Goal: Task Accomplishment & Management: Complete application form

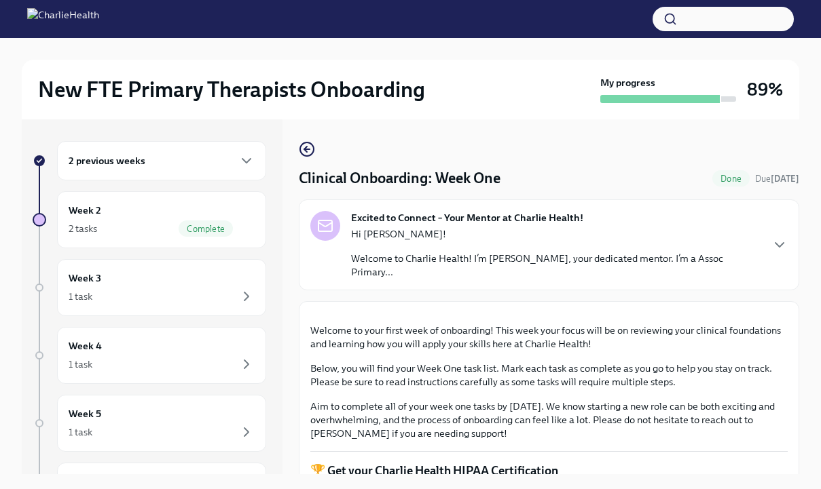
click at [183, 163] on div "2 previous weeks" at bounding box center [162, 161] width 186 height 16
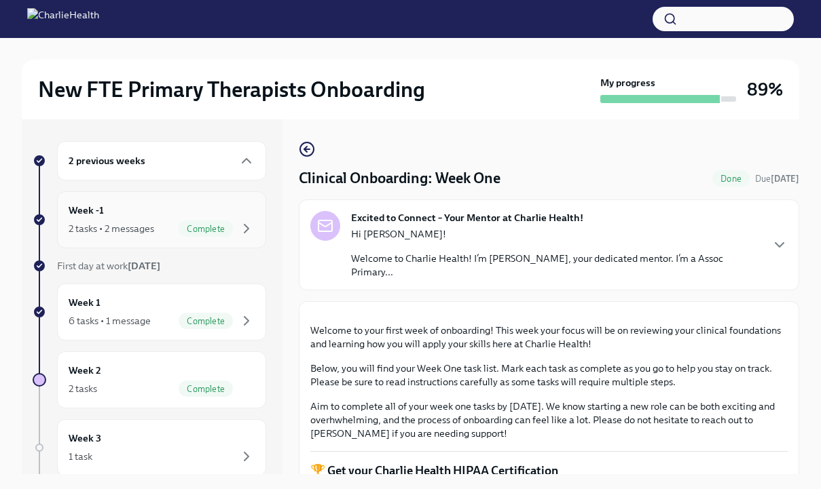
click at [139, 211] on div "Week -1 2 tasks • 2 messages Complete" at bounding box center [162, 220] width 186 height 34
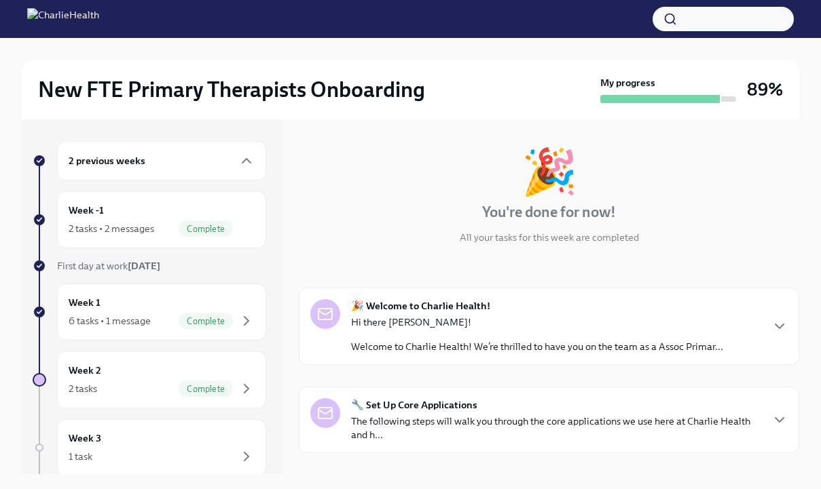
scroll to position [187, 0]
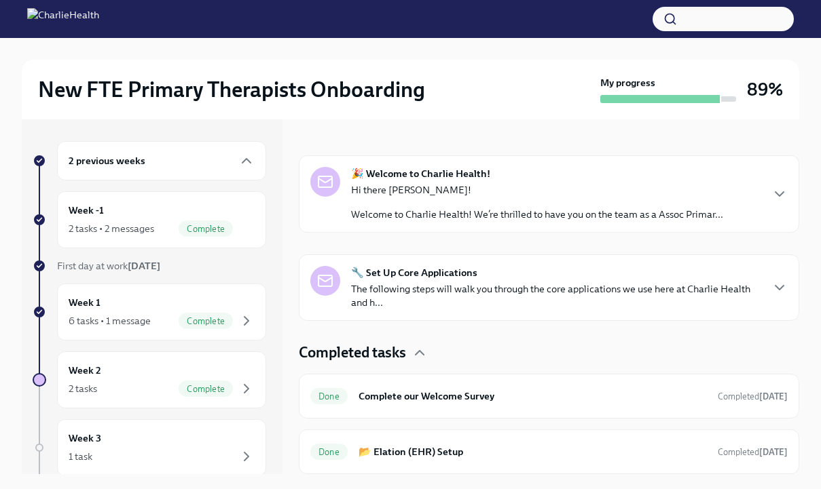
click at [500, 286] on p "The following steps will walk you through the core applications we use here at …" at bounding box center [555, 295] width 409 height 27
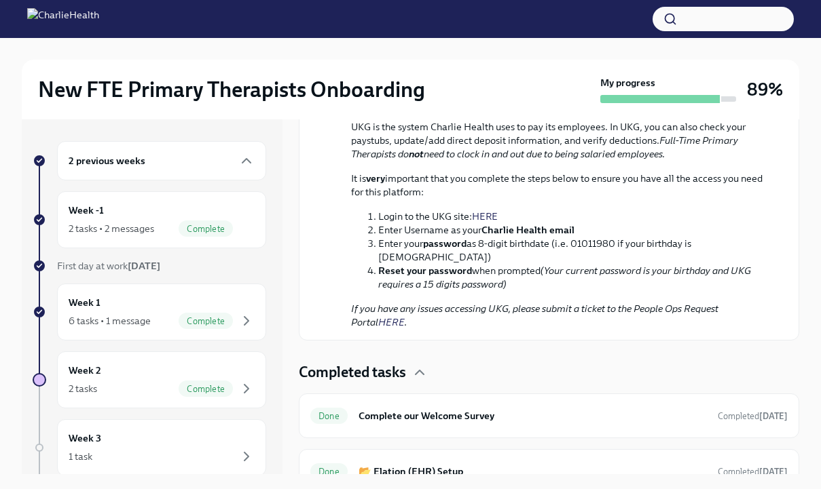
scroll to position [1035, 0]
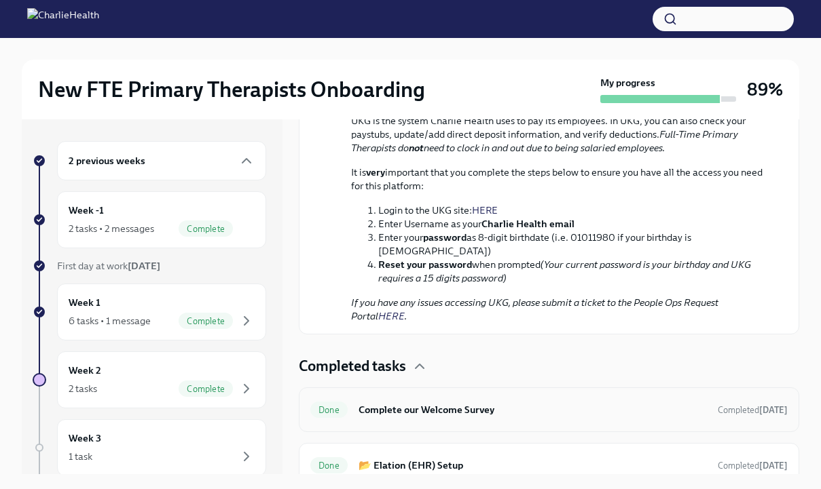
click at [446, 403] on h6 "Complete our Welcome Survey" at bounding box center [532, 410] width 348 height 15
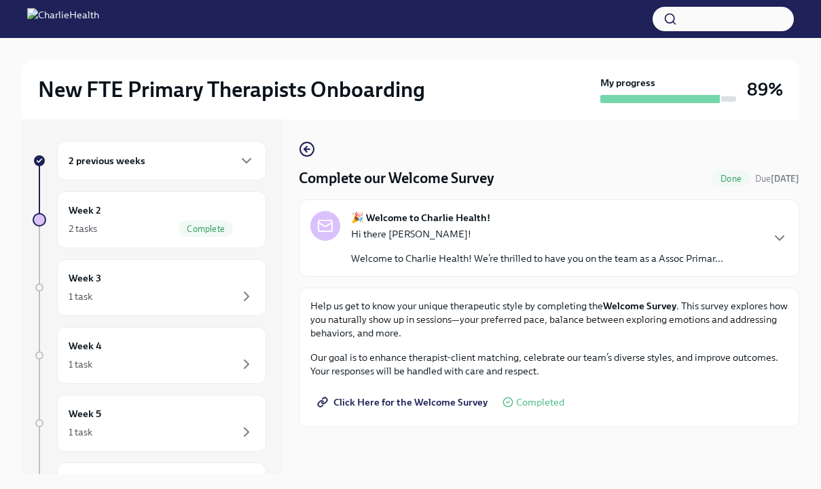
scroll to position [23, 0]
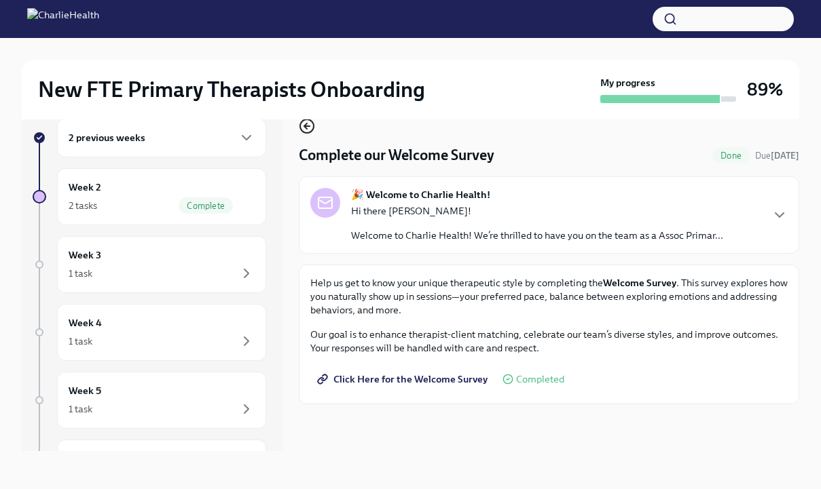
click at [306, 128] on icon "button" at bounding box center [305, 126] width 3 height 5
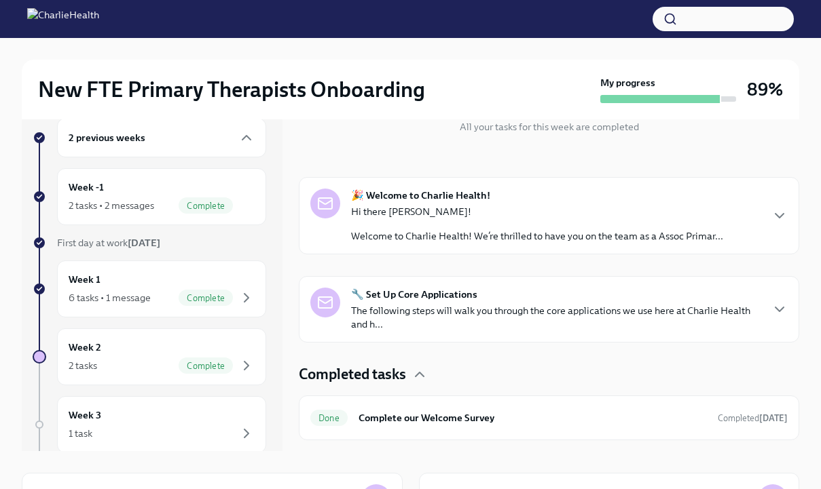
scroll to position [187, 0]
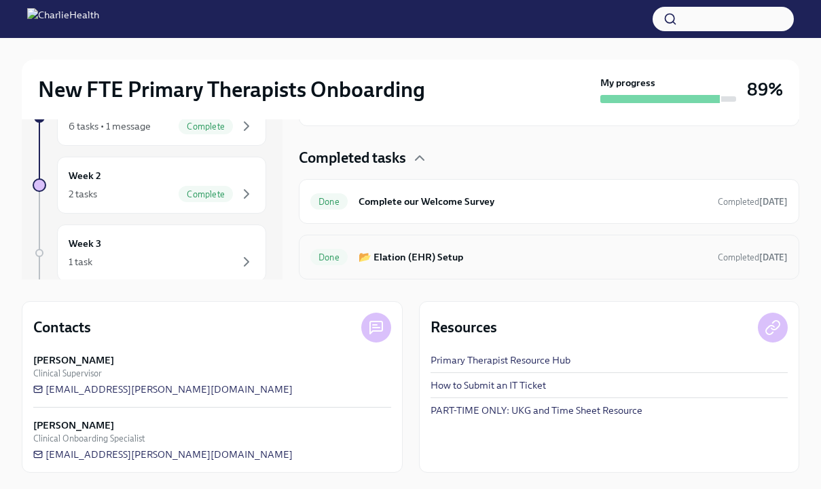
click at [397, 262] on h6 "📂 Elation (EHR) Setup" at bounding box center [532, 257] width 348 height 15
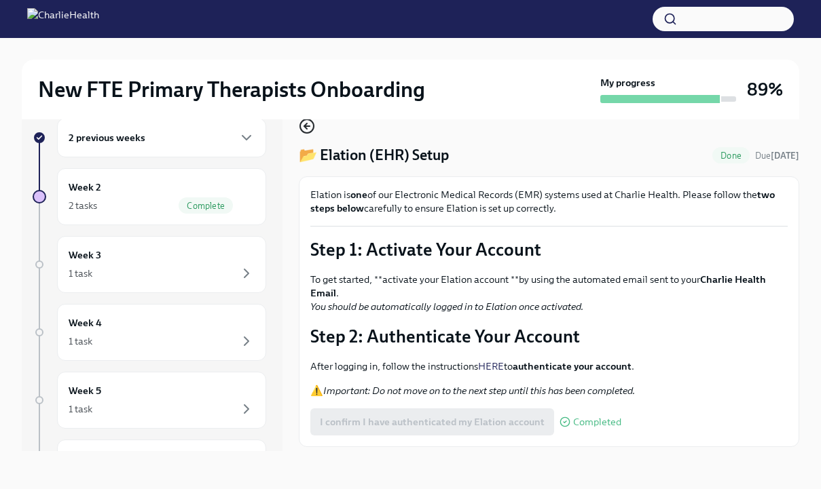
click at [312, 126] on icon "button" at bounding box center [307, 126] width 16 height 16
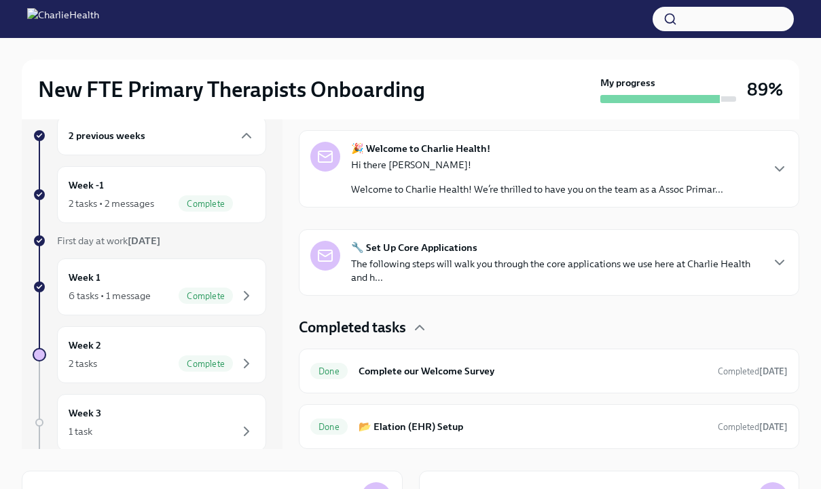
scroll to position [25, 0]
click at [117, 281] on div "Week 1 6 tasks • 1 message Complete" at bounding box center [162, 287] width 186 height 34
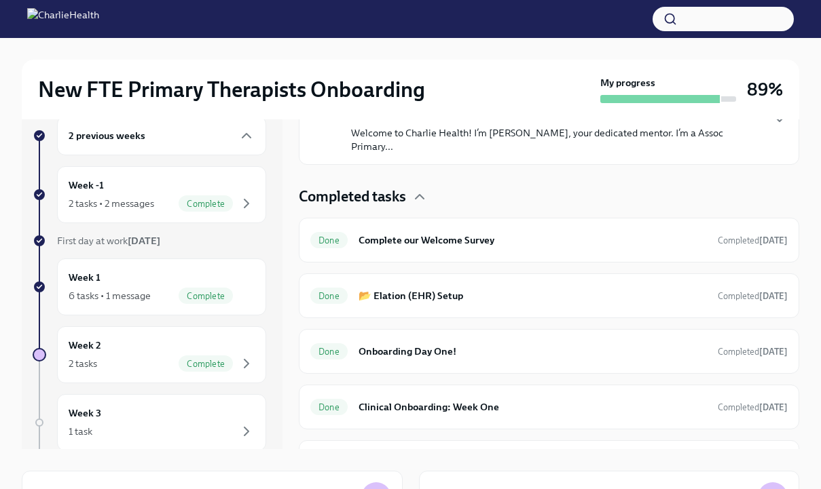
scroll to position [321, 0]
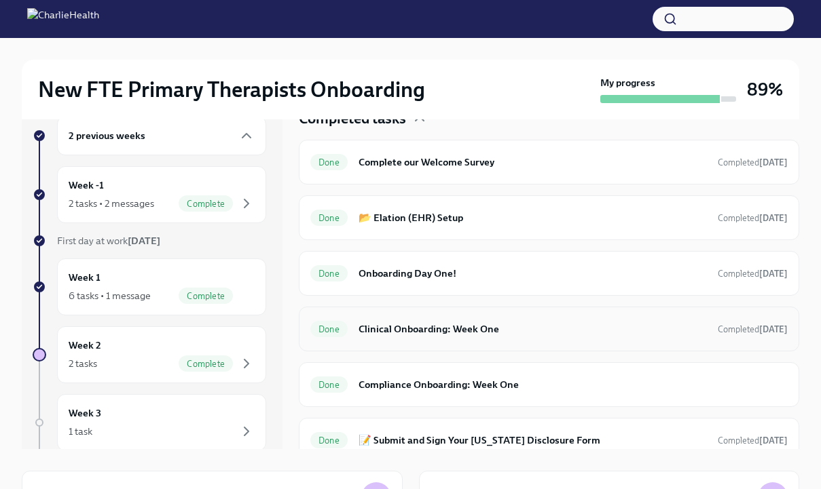
click at [419, 322] on h6 "Clinical Onboarding: Week One" at bounding box center [532, 329] width 348 height 15
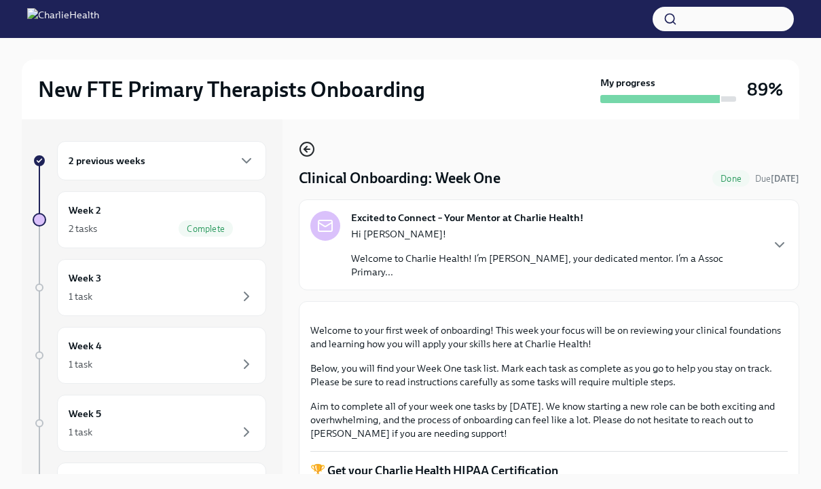
click at [308, 147] on icon "button" at bounding box center [307, 149] width 16 height 16
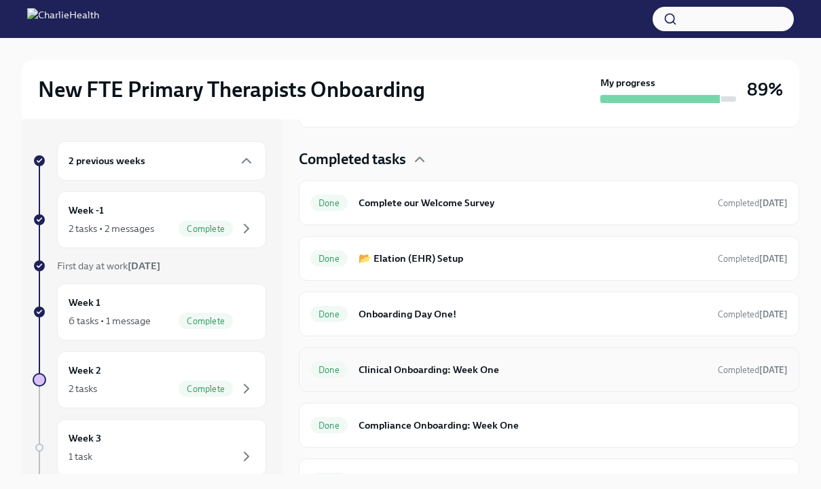
scroll to position [321, 0]
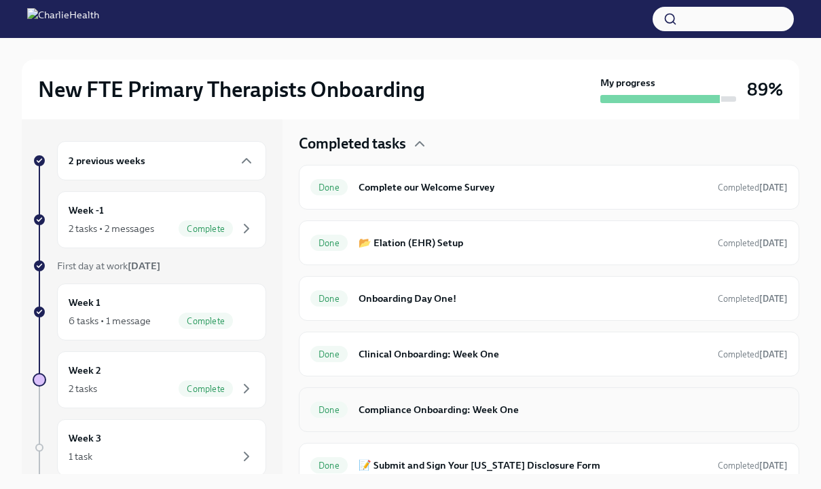
click at [470, 403] on h6 "Compliance Onboarding: Week One" at bounding box center [572, 410] width 429 height 15
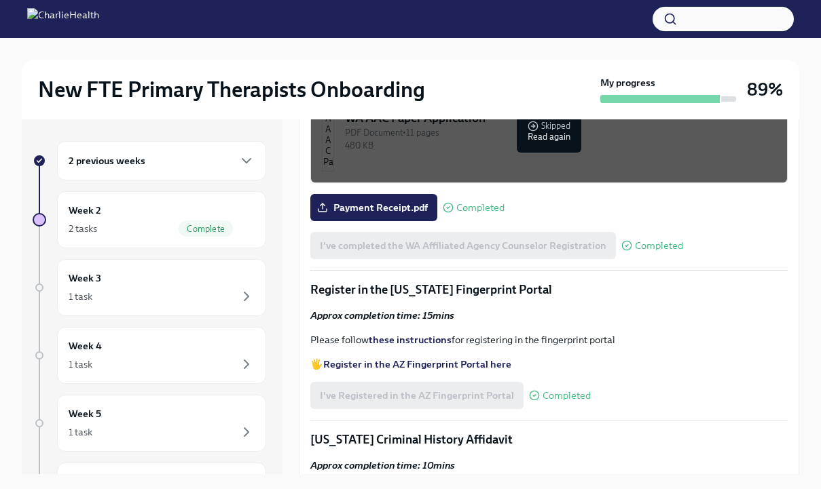
scroll to position [1356, 0]
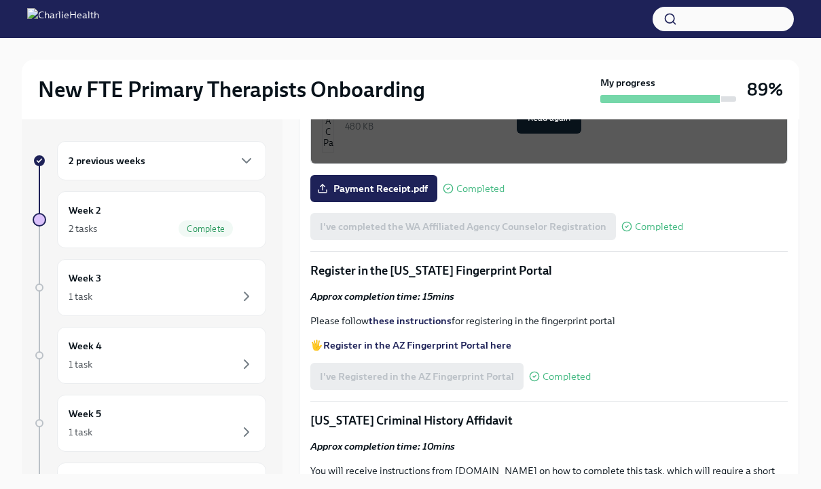
click at [544, 18] on div "344.66 KB" at bounding box center [560, 11] width 431 height 13
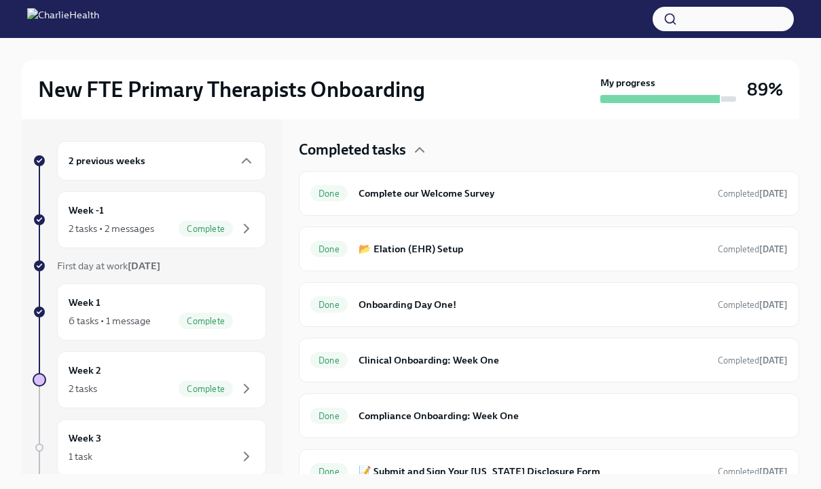
scroll to position [321, 0]
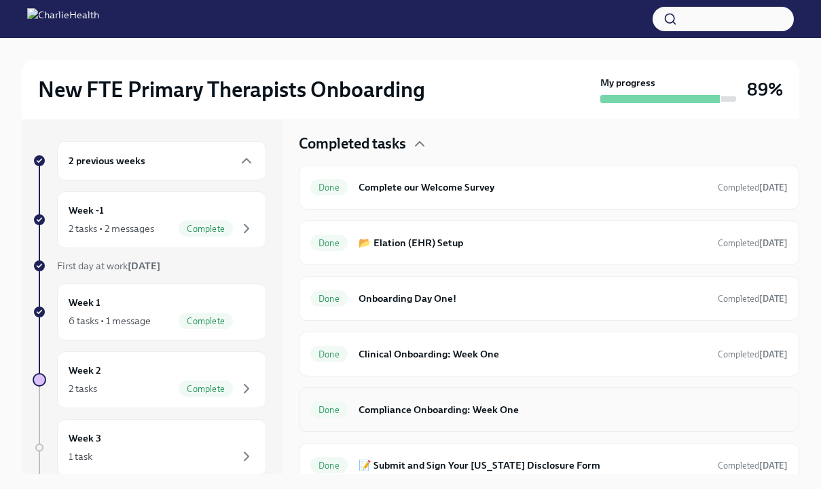
click at [422, 403] on h6 "Compliance Onboarding: Week One" at bounding box center [572, 410] width 429 height 15
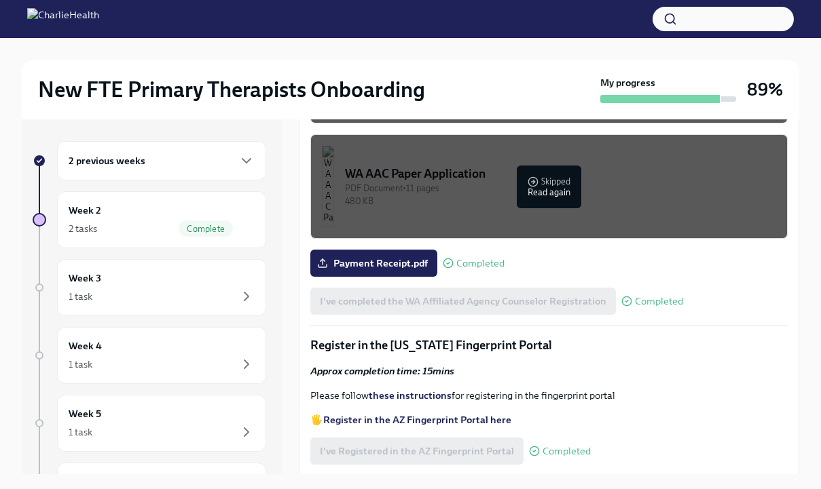
scroll to position [1302, 0]
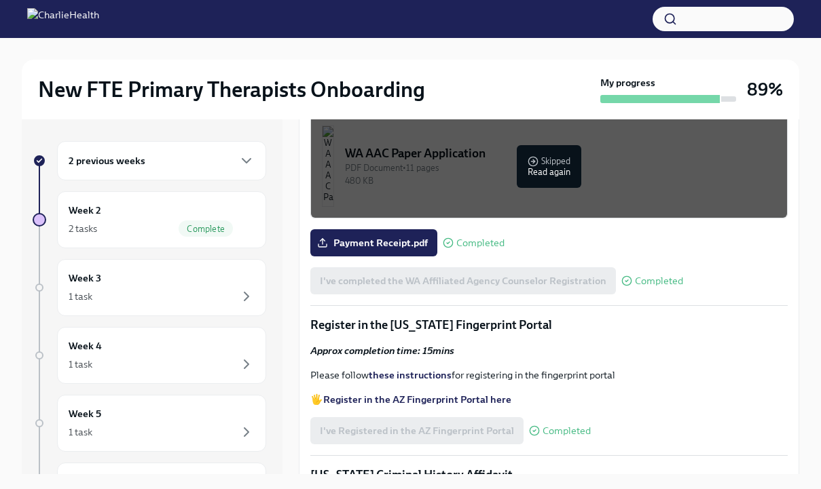
click at [536, 72] on div "344.66 KB" at bounding box center [560, 65] width 431 height 13
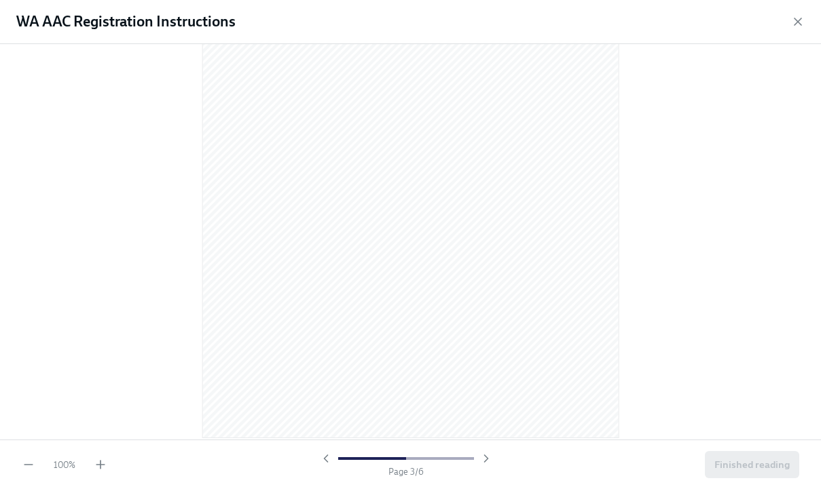
scroll to position [2914, 0]
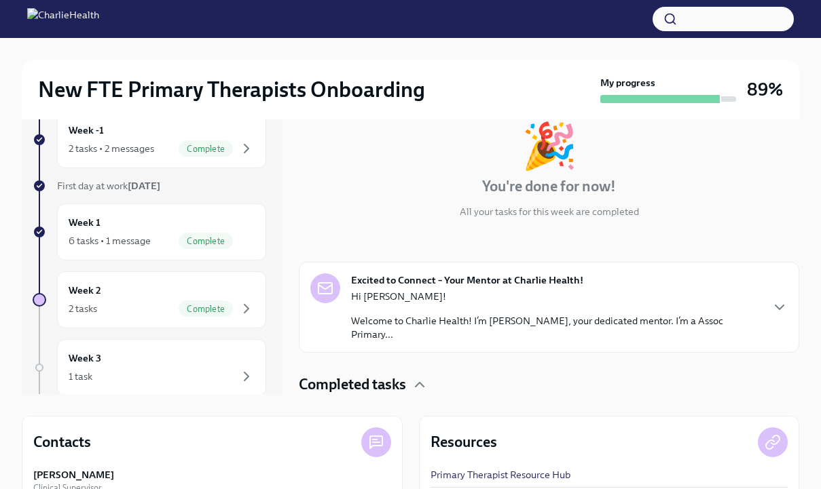
scroll to position [99, 0]
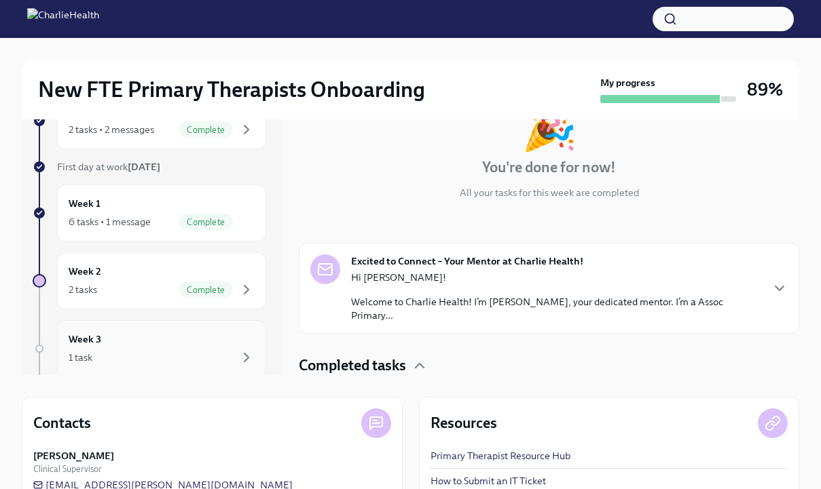
click at [129, 326] on div "Week 3 1 task" at bounding box center [161, 348] width 209 height 57
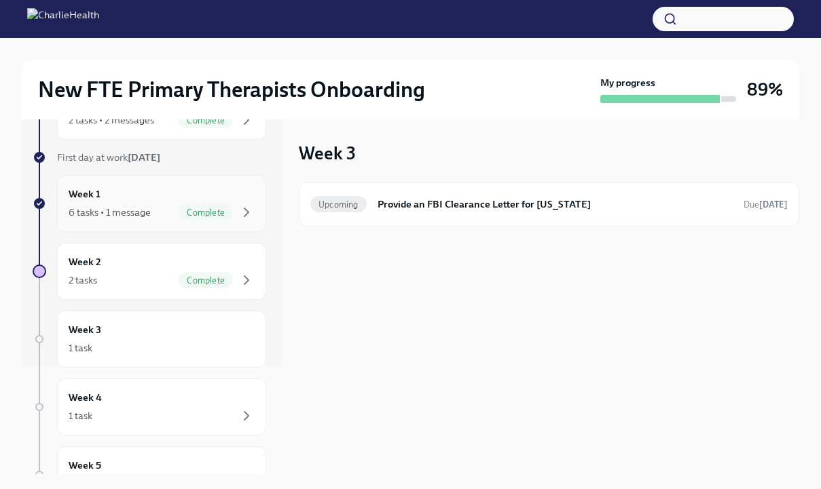
scroll to position [117, 0]
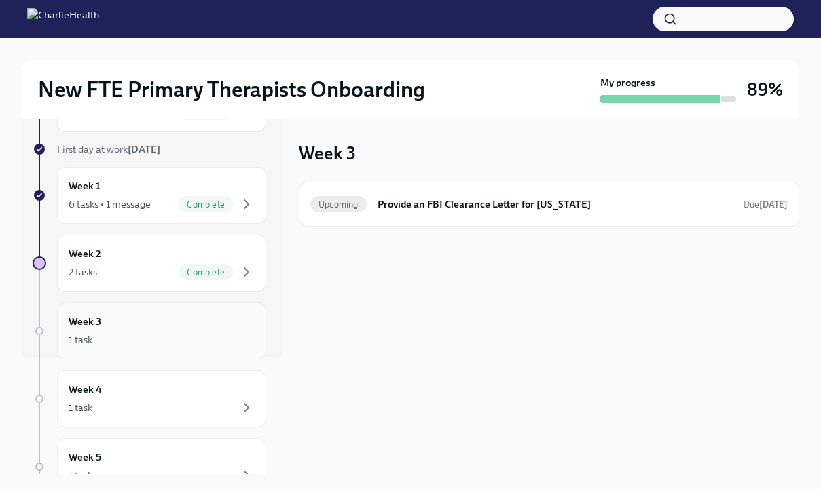
click at [146, 329] on div "Week 3 1 task" at bounding box center [162, 331] width 186 height 34
click at [436, 208] on h6 "Provide an FBI Clearance Letter for [US_STATE]" at bounding box center [554, 204] width 355 height 15
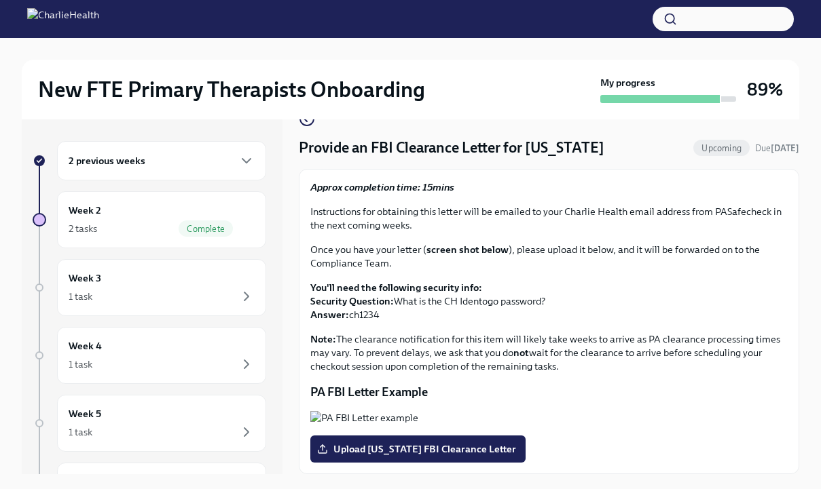
scroll to position [40, 0]
click at [174, 236] on div "2 tasks Complete" at bounding box center [162, 229] width 186 height 16
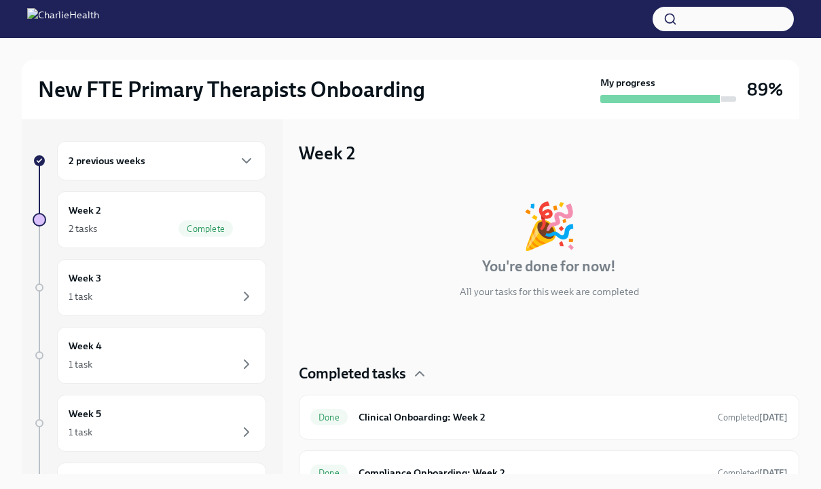
scroll to position [21, 0]
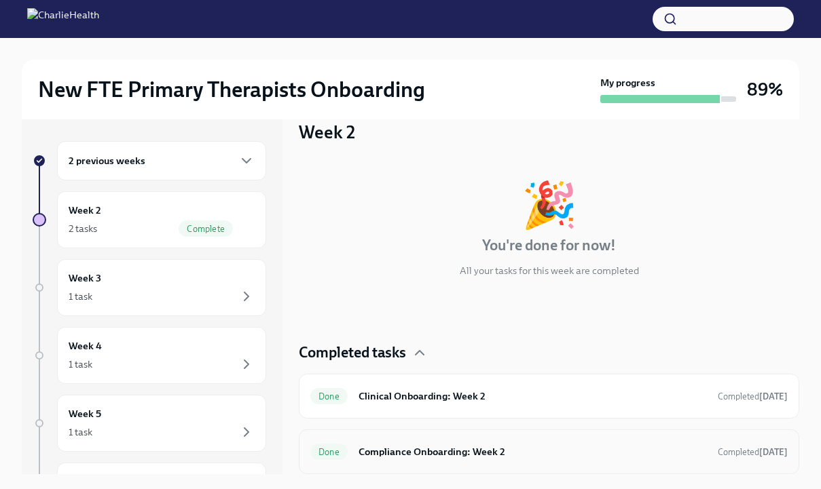
click at [419, 454] on h6 "Compliance Onboarding: Week 2" at bounding box center [532, 452] width 348 height 15
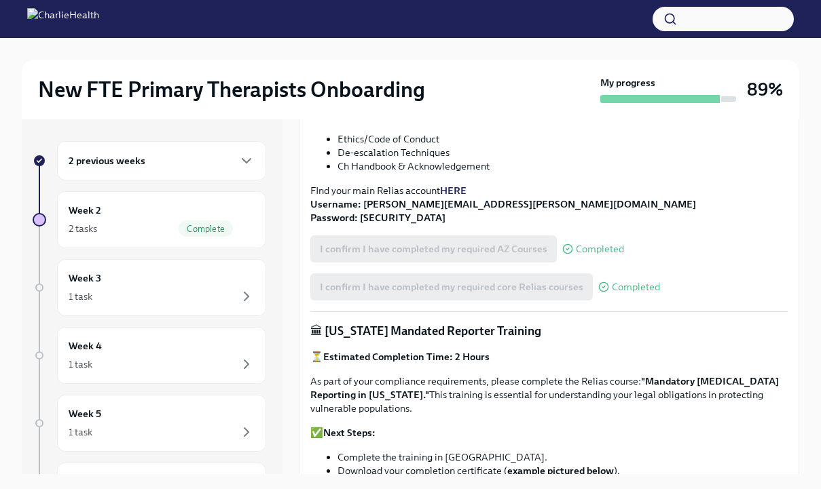
scroll to position [476, 0]
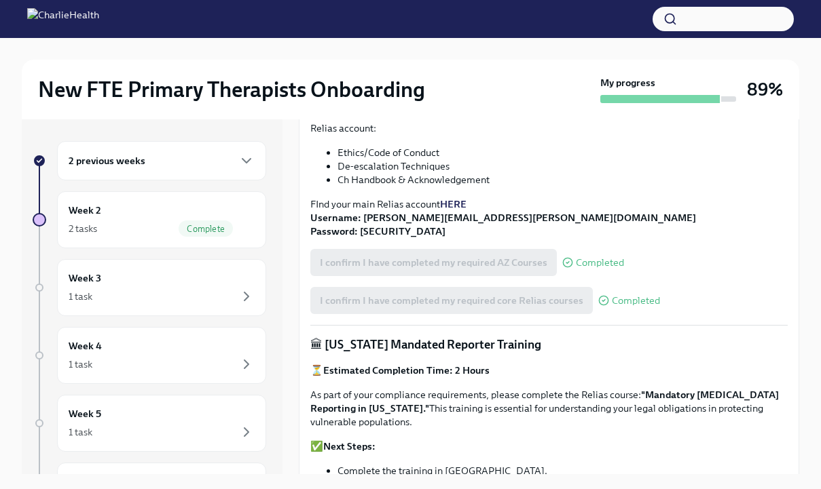
click at [459, 201] on strong "HERE" at bounding box center [453, 204] width 26 height 12
